Goal: Information Seeking & Learning: Learn about a topic

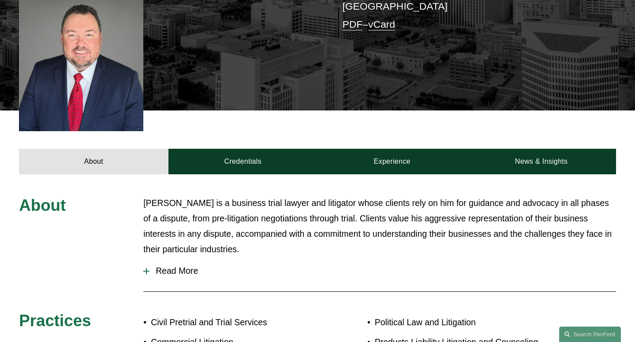
scroll to position [251, 0]
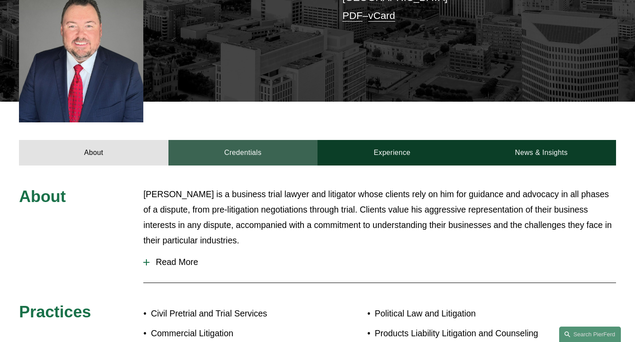
click at [238, 140] on link "Credentials" at bounding box center [242, 153] width 149 height 26
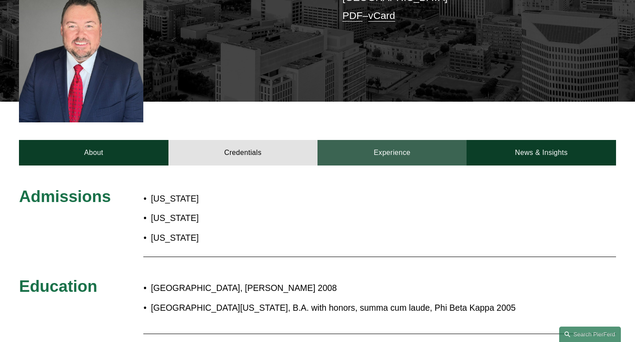
click at [371, 140] on link "Experience" at bounding box center [391, 153] width 149 height 26
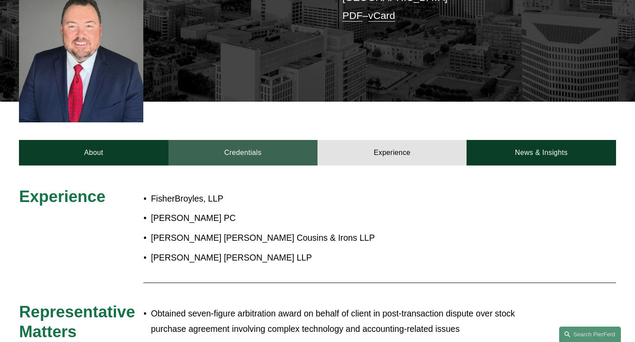
click at [198, 140] on link "Credentials" at bounding box center [242, 153] width 149 height 26
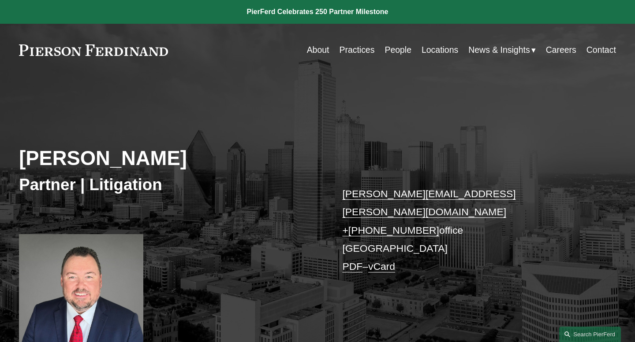
scroll to position [3, 0]
